Goal: Find specific page/section: Find specific page/section

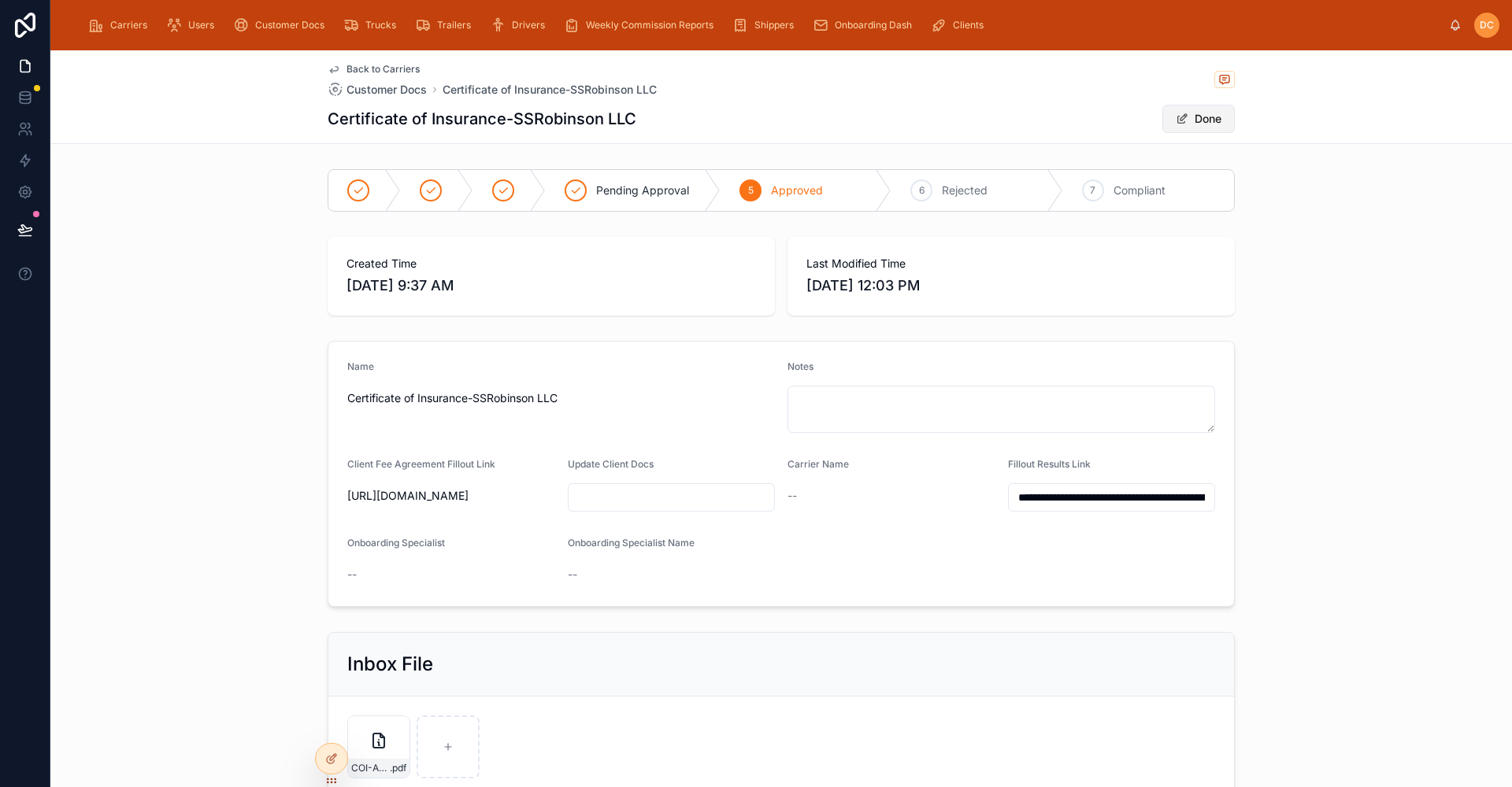
click at [1190, 117] on button "Done" at bounding box center [1198, 118] width 72 height 28
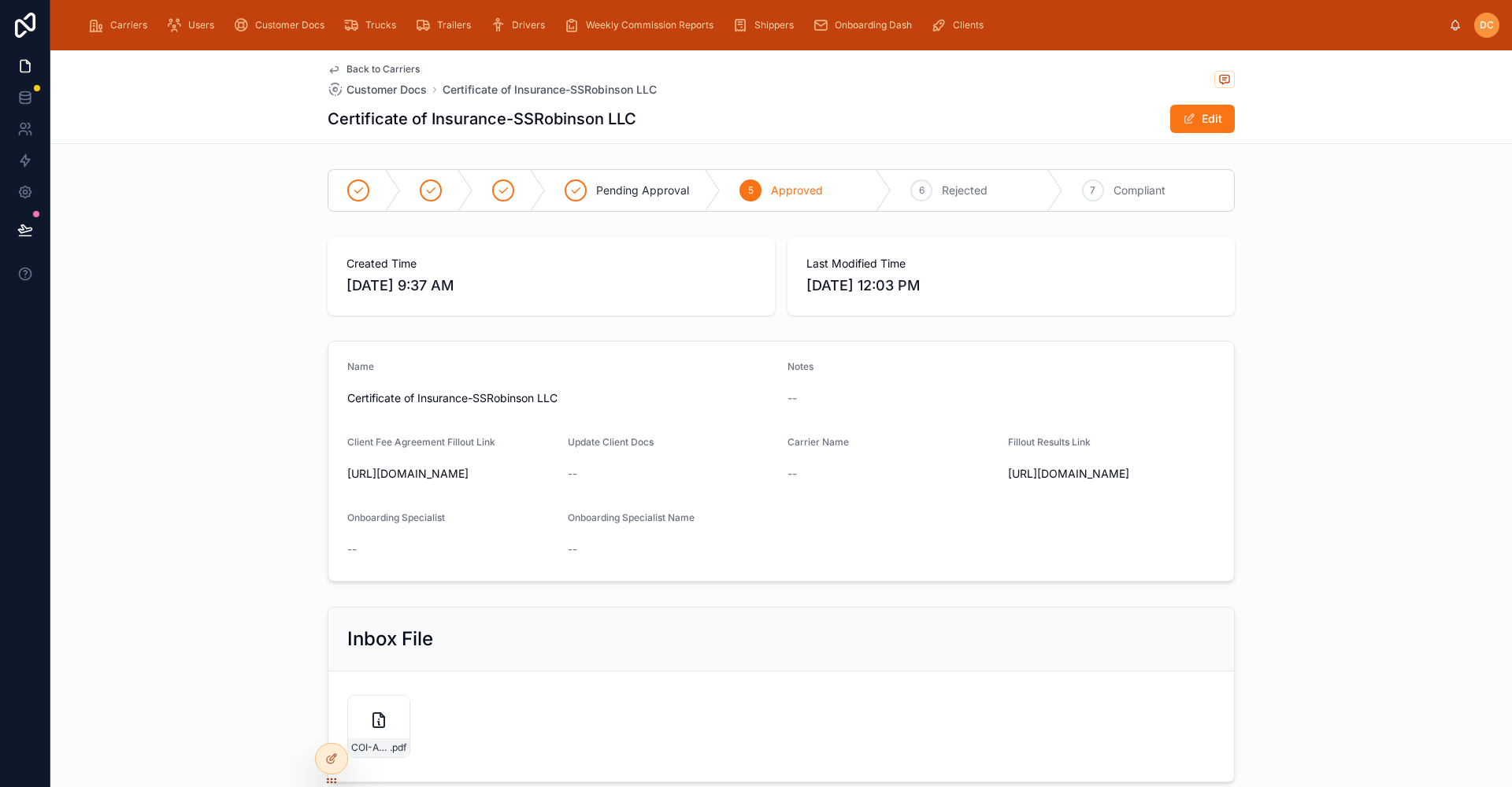
click at [356, 67] on span "Back to Carriers" at bounding box center [383, 70] width 73 height 13
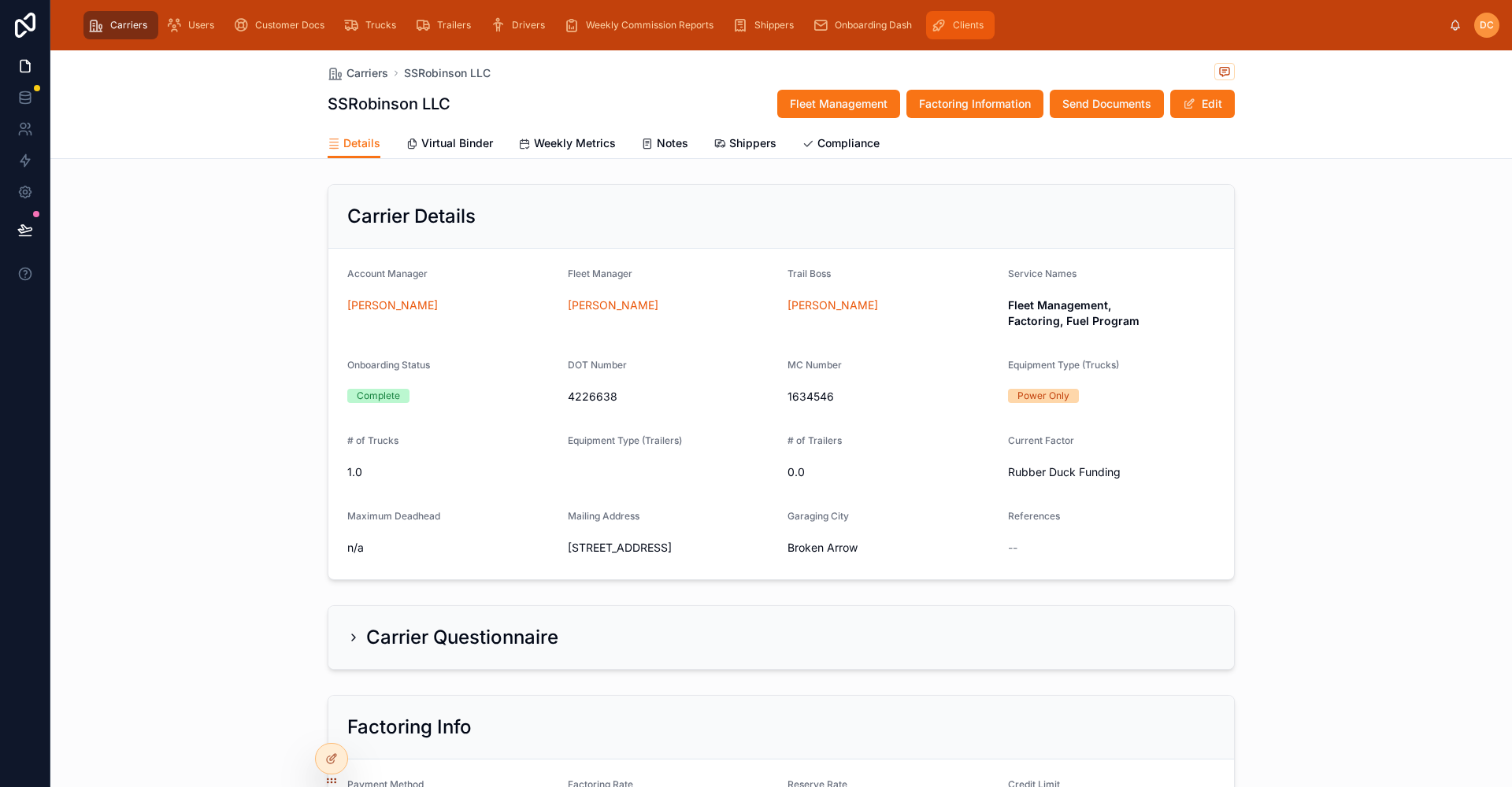
click at [959, 22] on span "Clients" at bounding box center [969, 26] width 31 height 13
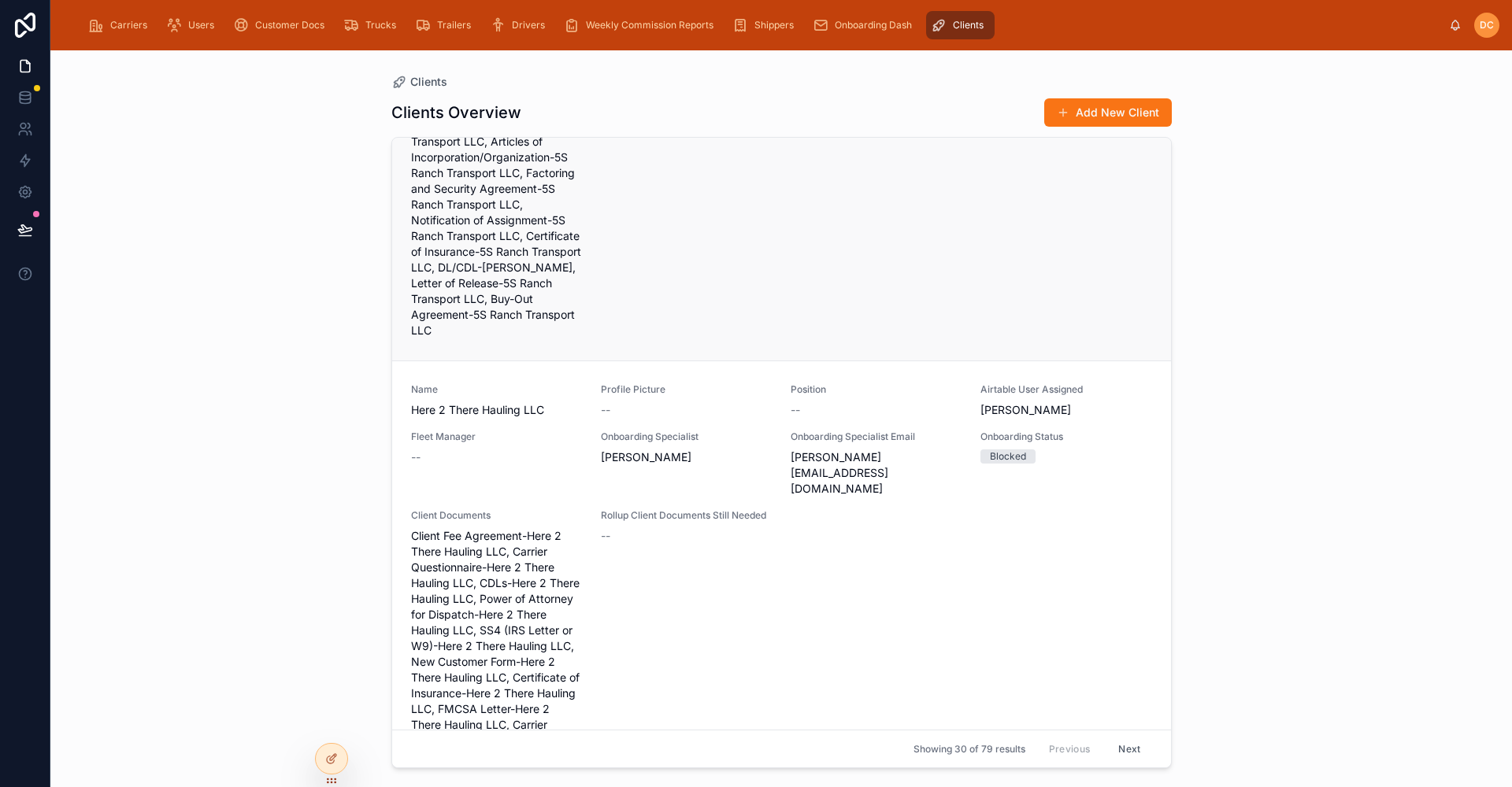
scroll to position [1417, 0]
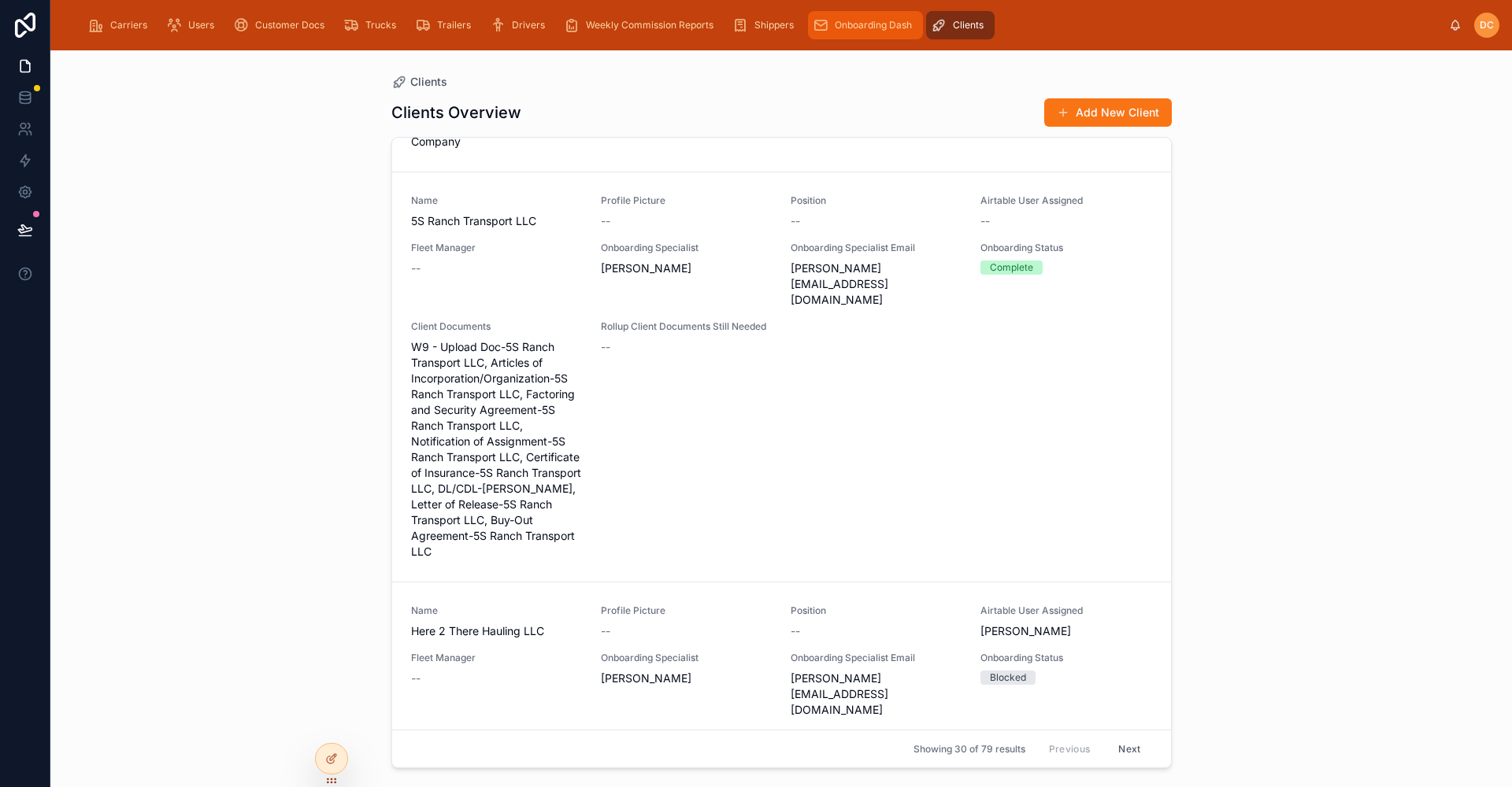
click at [870, 17] on div "Onboarding Dash" at bounding box center [865, 25] width 105 height 25
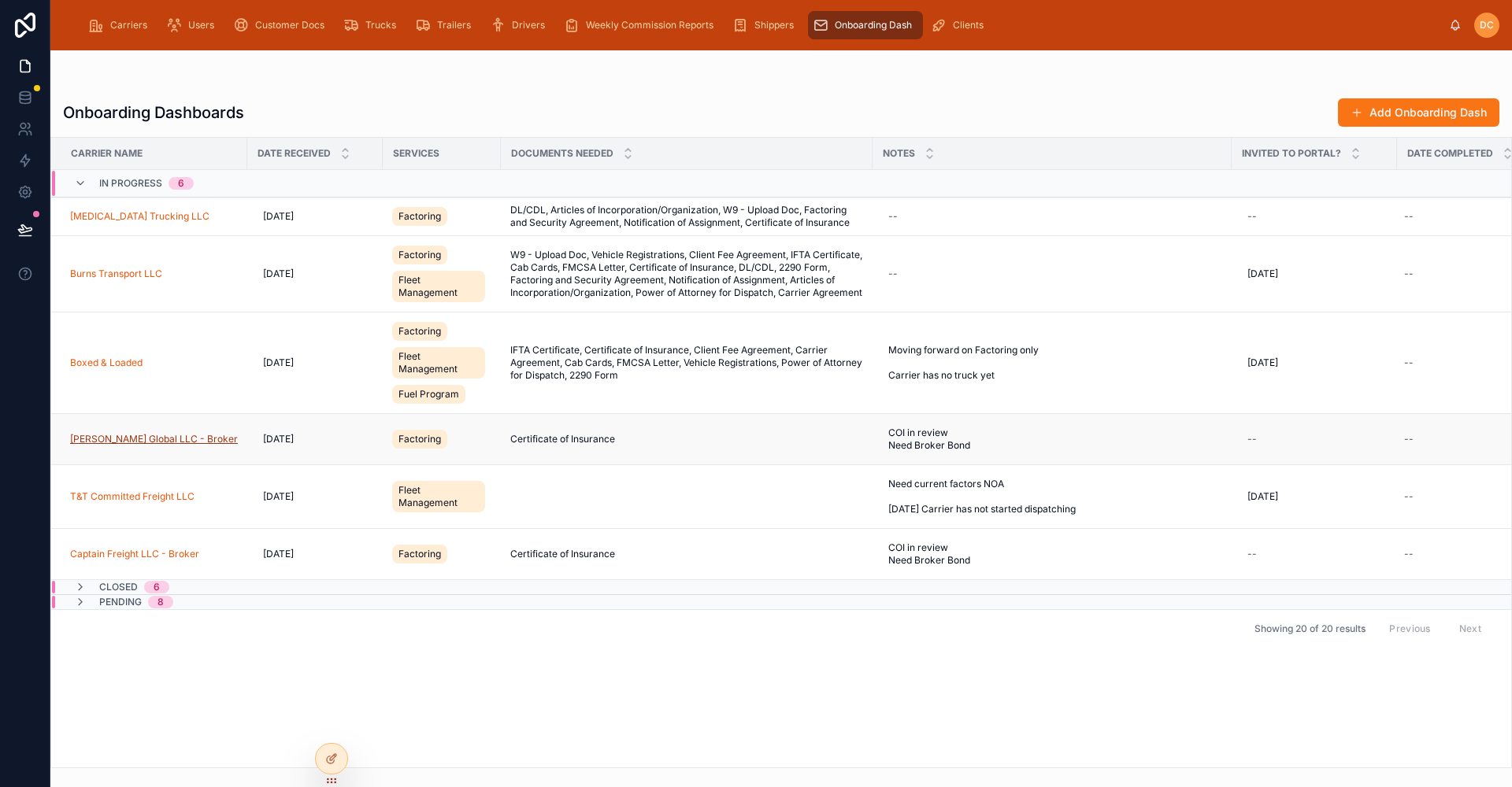
click at [131, 443] on span "[PERSON_NAME] Global LLC - Broker" at bounding box center [153, 440] width 168 height 13
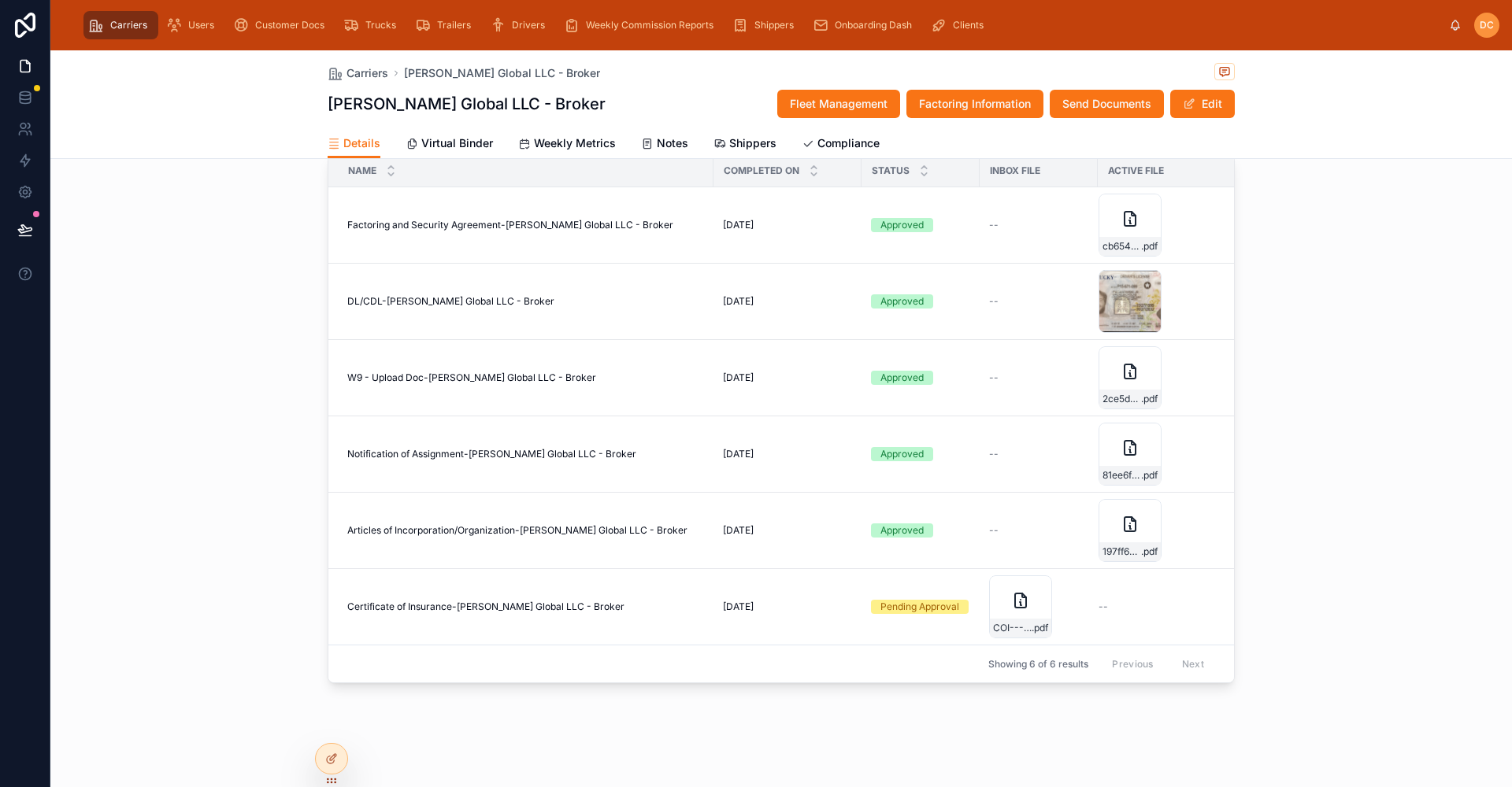
scroll to position [1554, 0]
